Goal: Transaction & Acquisition: Purchase product/service

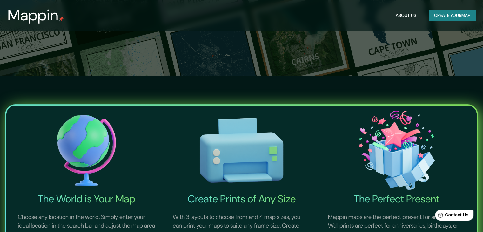
scroll to position [190, 0]
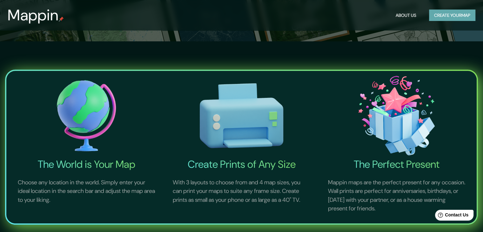
click at [437, 16] on button "Create your map" at bounding box center [452, 16] width 46 height 12
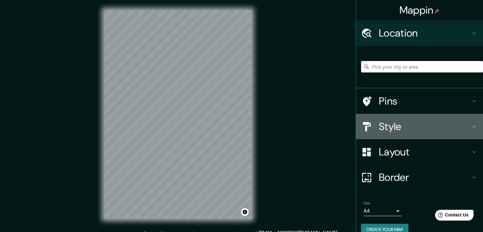
click at [398, 126] on h4 "Style" at bounding box center [424, 126] width 91 height 13
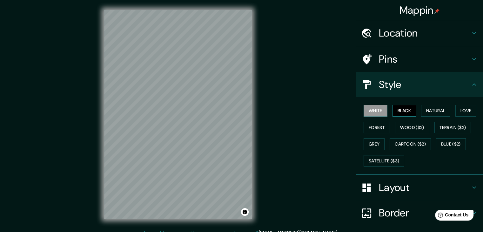
click at [394, 110] on button "Black" at bounding box center [404, 111] width 24 height 12
click at [421, 111] on button "Natural" at bounding box center [435, 111] width 29 height 12
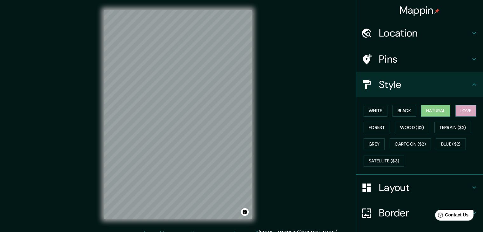
click at [461, 113] on button "Love" at bounding box center [465, 111] width 21 height 12
click at [378, 127] on button "Forest" at bounding box center [376, 128] width 26 height 12
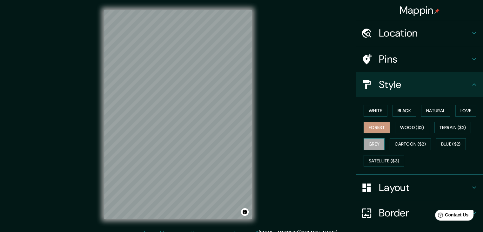
click at [376, 142] on button "Grey" at bounding box center [373, 144] width 21 height 12
click at [439, 143] on button "Blue ($2)" at bounding box center [451, 144] width 30 height 12
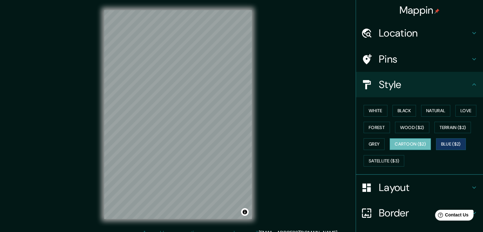
click at [408, 142] on button "Cartoon ($2)" at bounding box center [409, 144] width 41 height 12
click at [393, 164] on button "Satellite ($3)" at bounding box center [383, 161] width 41 height 12
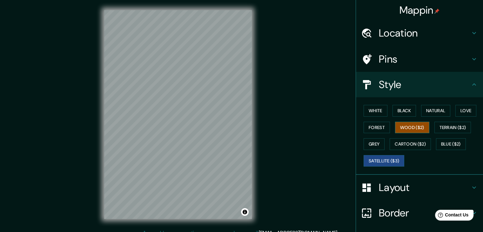
click at [408, 128] on button "Wood ($2)" at bounding box center [412, 128] width 34 height 12
click at [398, 111] on button "Black" at bounding box center [404, 111] width 24 height 12
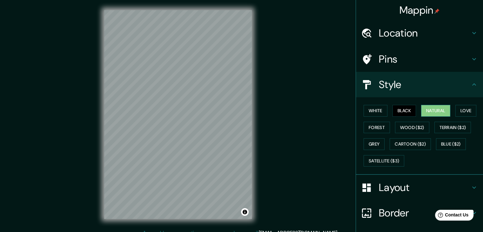
click at [421, 108] on button "Natural" at bounding box center [435, 111] width 29 height 12
click at [461, 110] on button "Love" at bounding box center [465, 111] width 21 height 12
click at [429, 111] on button "Natural" at bounding box center [435, 111] width 29 height 12
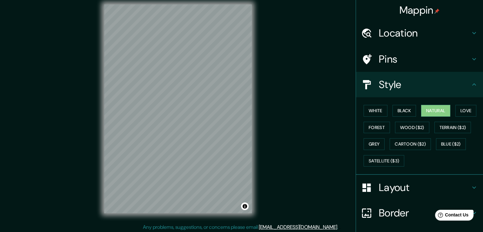
scroll to position [7, 0]
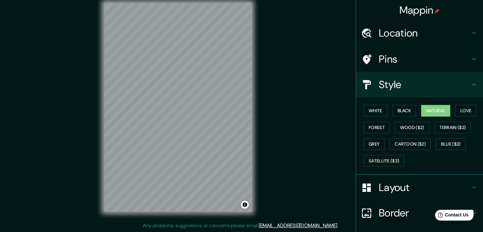
click at [95, 96] on div "© Mapbox © OpenStreetMap Improve this map" at bounding box center [178, 107] width 168 height 229
click at [283, 130] on div "Mappin Location Pins Style White Black Natural Love Forest Wood ($2) Terrain ($…" at bounding box center [241, 112] width 483 height 239
